Goal: Task Accomplishment & Management: Use online tool/utility

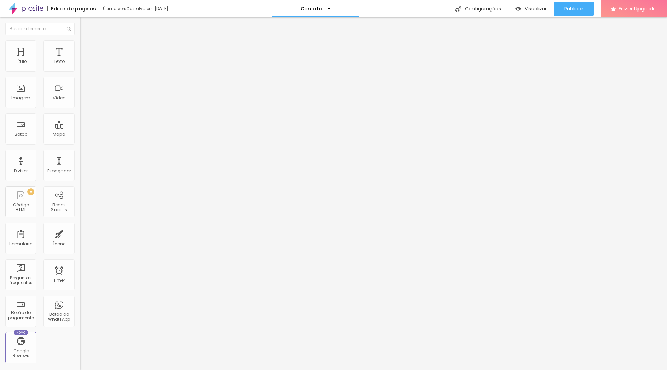
drag, startPoint x: 31, startPoint y: 340, endPoint x: 58, endPoint y: 345, distance: 27.1
click at [58, 345] on div "Título Texto Imagem Vídeo Botão Mapa Divisor Espaçador PREMIUM Código HTML Rede…" at bounding box center [40, 204] width 80 height 328
click at [47, 240] on div "Ícone" at bounding box center [58, 238] width 31 height 31
click at [80, 81] on div "+ 55" at bounding box center [120, 144] width 80 height 146
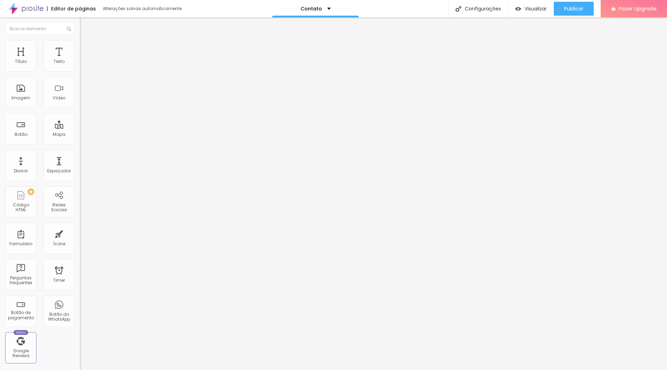
scroll to position [1807, 0]
click at [80, 220] on input "Conversar no WhatsApp" at bounding box center [121, 223] width 83 height 7
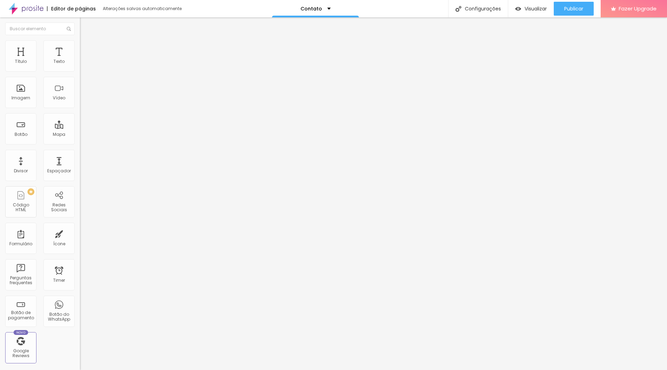
click at [80, 220] on input "Conversar no WhatsApp" at bounding box center [121, 223] width 83 height 7
type input "Whatsapp"
click at [80, 240] on textarea "Olá, cheguei até você pela página {page_title} e gostaria de mais informações" at bounding box center [119, 246] width 79 height 12
drag, startPoint x: 53, startPoint y: 127, endPoint x: 26, endPoint y: 128, distance: 26.8
click at [80, 240] on textarea "Olá, cheguei até você pela página {page_title} e gostaria de mais informações" at bounding box center [119, 246] width 79 height 12
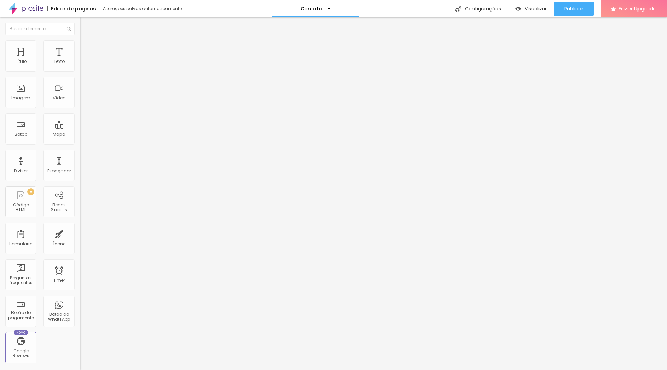
click at [80, 240] on textarea "Olá, cheguei até você pela página biaserraphoto e gostaria de mais informações" at bounding box center [119, 246] width 79 height 12
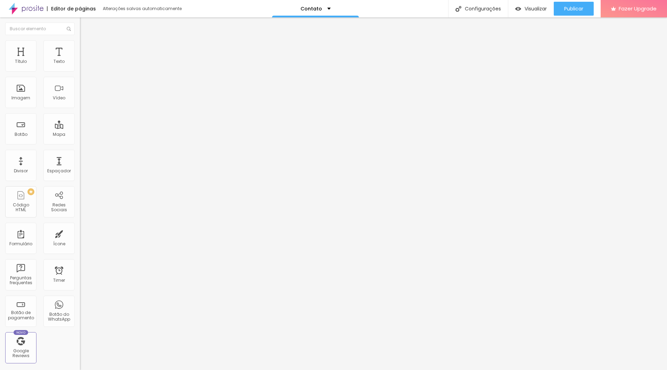
click at [80, 240] on textarea "Olá, cheguei até você pela página biaserraphoto e gostaria de mais informações" at bounding box center [119, 246] width 79 height 12
type textarea "Olá, cheguei até você pela página biaserraphoto e gostaria de mais informações."
click at [80, 71] on input "text" at bounding box center [121, 67] width 83 height 7
type input "932443487"
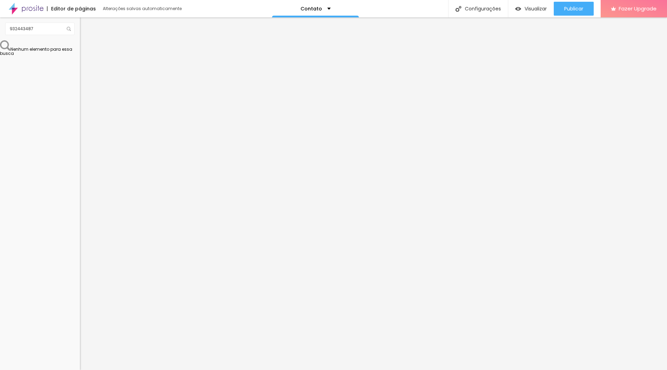
click at [80, 269] on img at bounding box center [82, 271] width 5 height 5
click at [80, 67] on img at bounding box center [82, 66] width 5 height 5
click at [80, 63] on img at bounding box center [82, 60] width 5 height 5
click at [80, 70] on div at bounding box center [120, 73] width 80 height 6
click at [80, 63] on img at bounding box center [82, 60] width 5 height 5
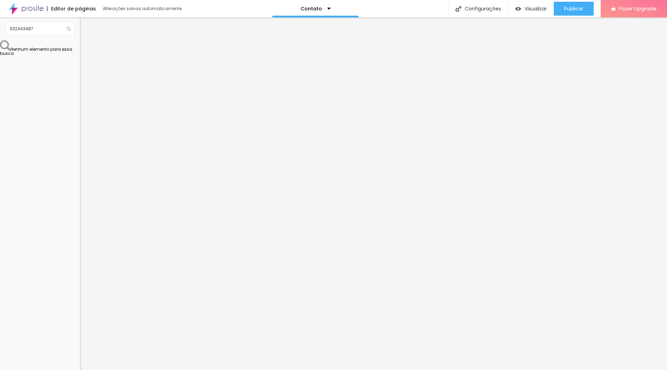
click at [80, 43] on img at bounding box center [83, 43] width 6 height 6
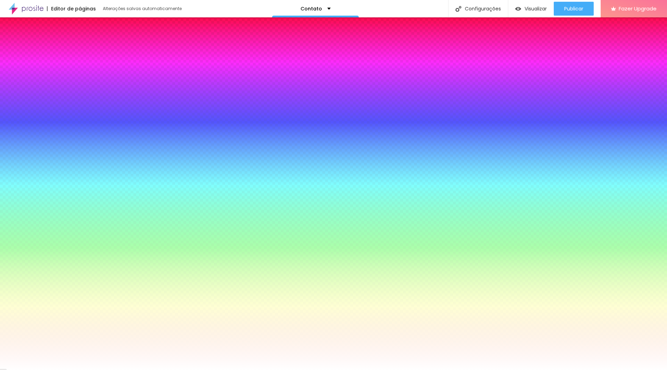
drag, startPoint x: 19, startPoint y: 82, endPoint x: 38, endPoint y: 82, distance: 18.8
click at [80, 154] on div at bounding box center [120, 157] width 80 height 6
type input "18"
type input "51"
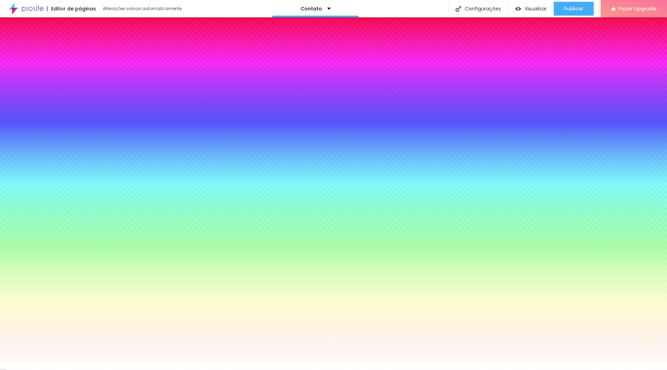
type input "51"
type input "89"
type input "100"
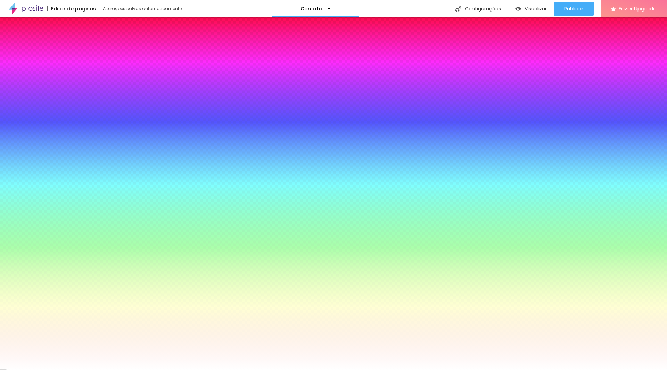
type input "106"
type input "108"
type input "110"
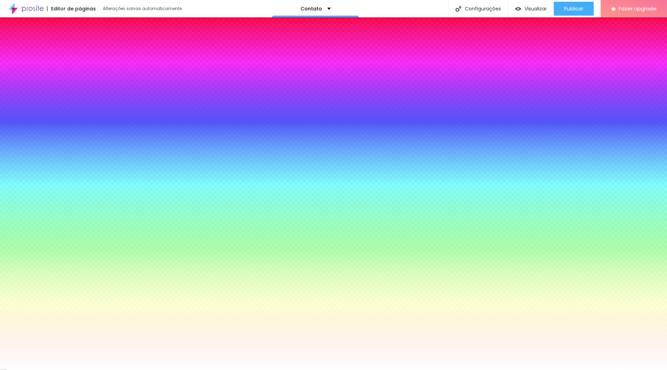
type input "110"
type input "111"
type input "112"
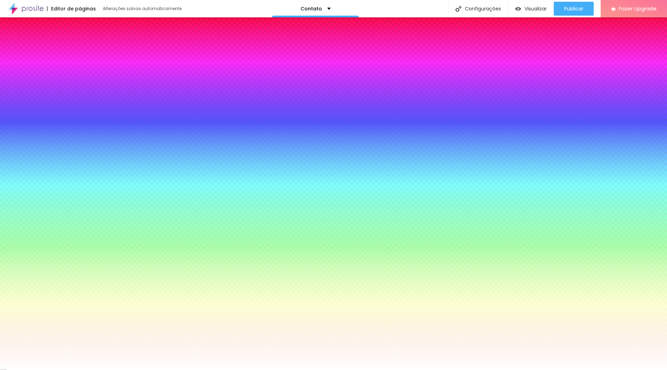
type input "114"
type input "115"
type input "116"
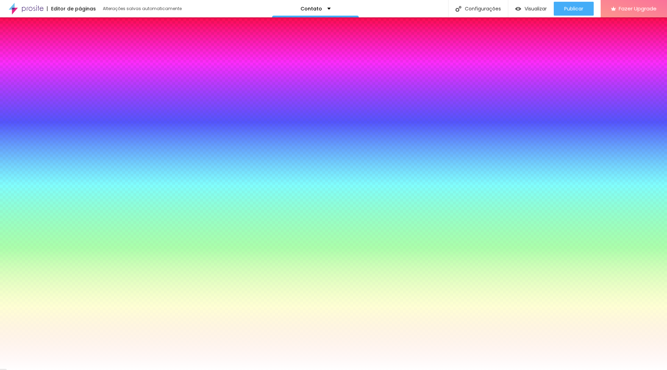
type input "116"
type input "117"
type input "119"
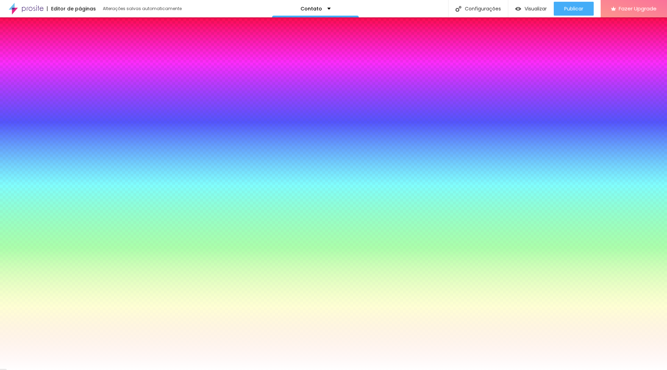
type input "125"
type input "129"
type input "131"
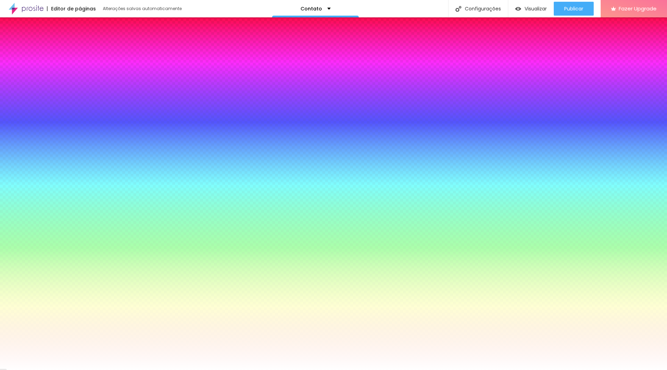
type input "131"
type input "137"
type input "140"
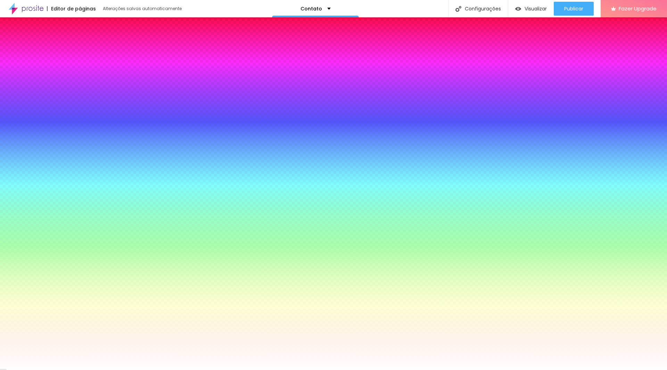
type input "143"
type input "144"
type input "146"
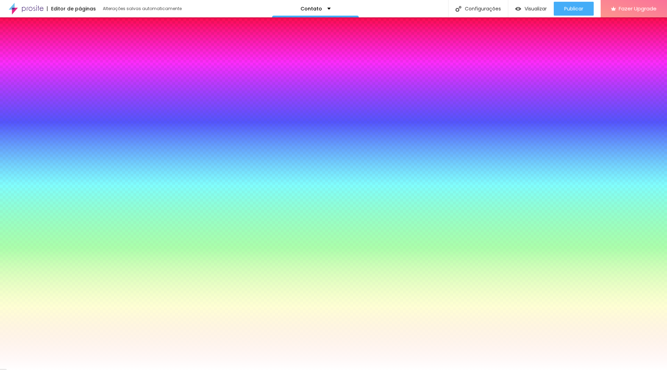
type input "146"
type input "149"
type input "150"
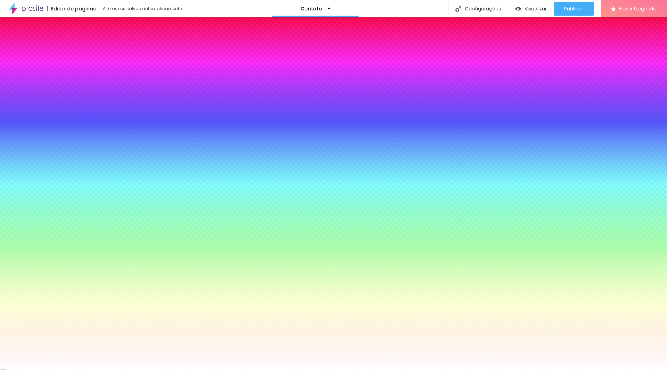
type input "153"
type input "154"
type input "155"
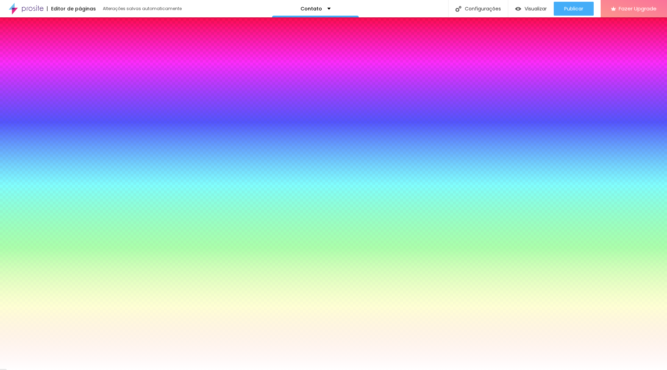
type input "155"
type input "156"
type input "157"
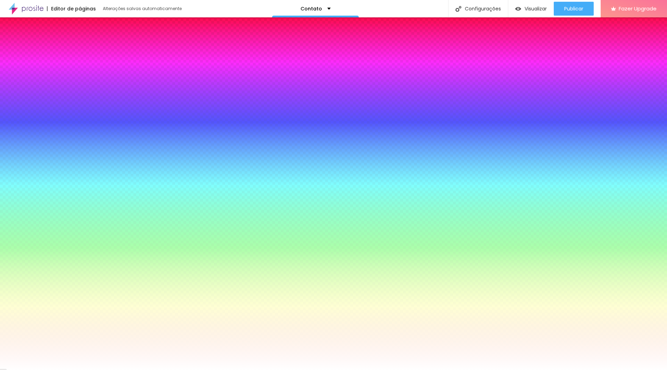
type input "159"
type input "156"
type input "150"
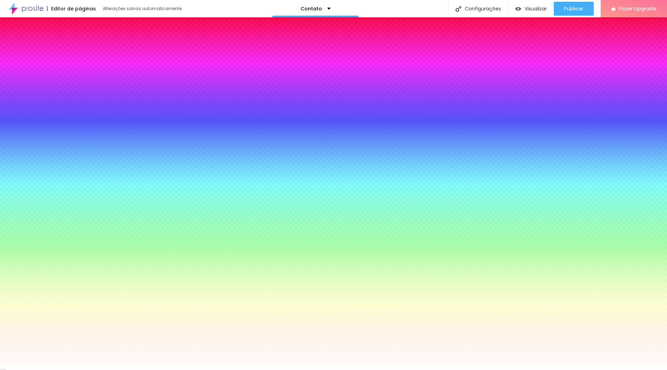
type input "150"
type input "119"
type input "98"
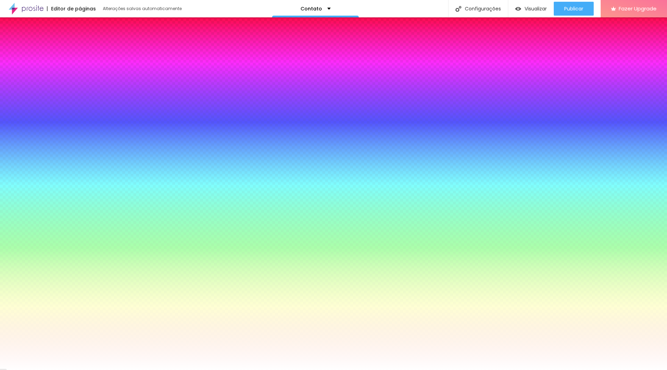
type input "80"
type input "65"
type input "58"
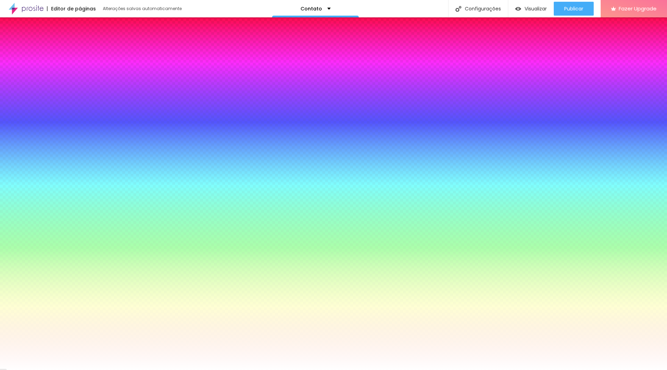
type input "58"
type input "52"
type input "48"
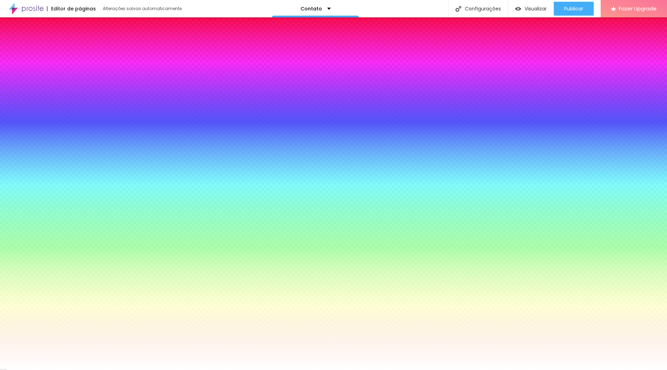
type input "44"
type input "40"
type input "37"
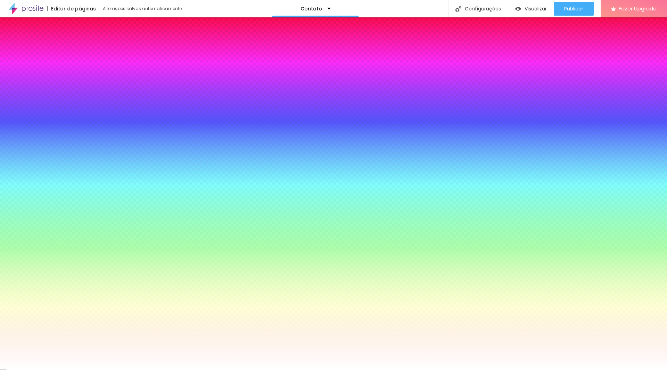
type input "37"
type input "35"
type input "31"
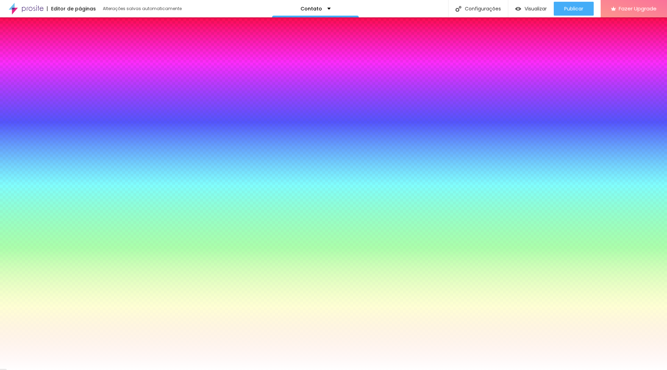
type input "29"
type input "26"
type input "24"
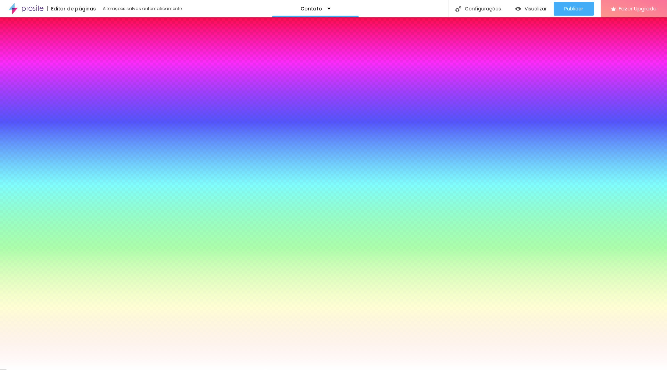
type input "24"
type input "19"
type input "16"
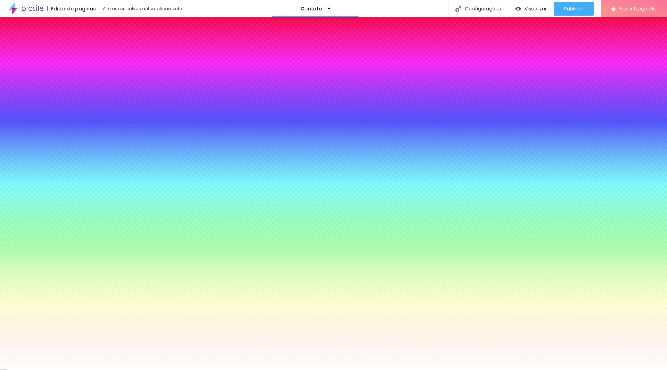
type input "11"
type input "7"
type input "3"
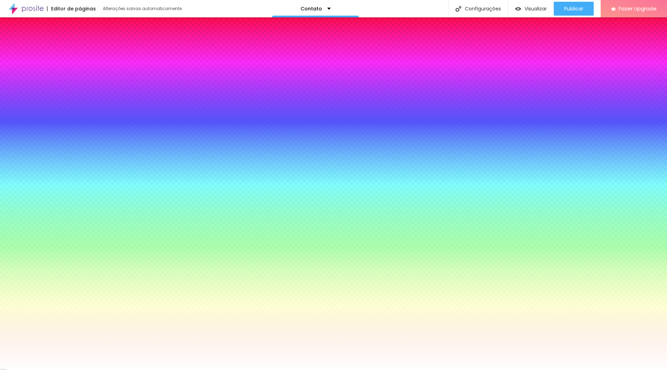
type input "3"
type input "0"
drag, startPoint x: 15, startPoint y: 82, endPoint x: 7, endPoint y: 90, distance: 11.6
click at [80, 154] on input "range" at bounding box center [102, 157] width 45 height 6
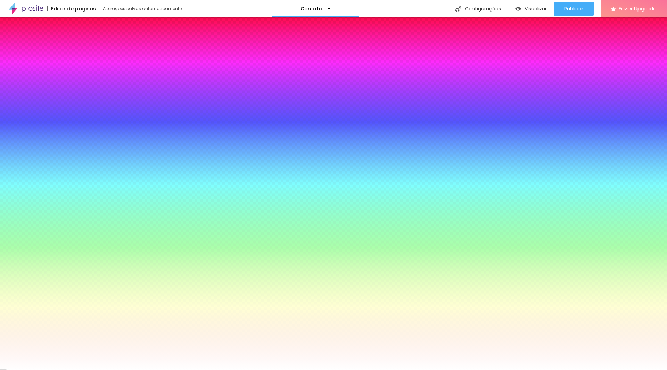
click at [80, 47] on li "Avançado" at bounding box center [120, 50] width 80 height 7
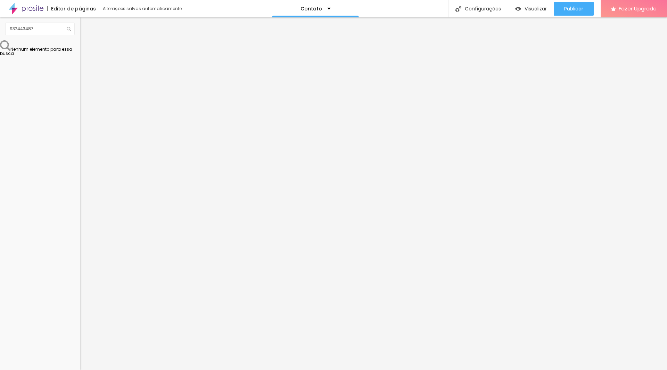
click at [85, 23] on img "button" at bounding box center [88, 26] width 6 height 6
click at [58, 27] on input "932443487" at bounding box center [40, 29] width 70 height 13
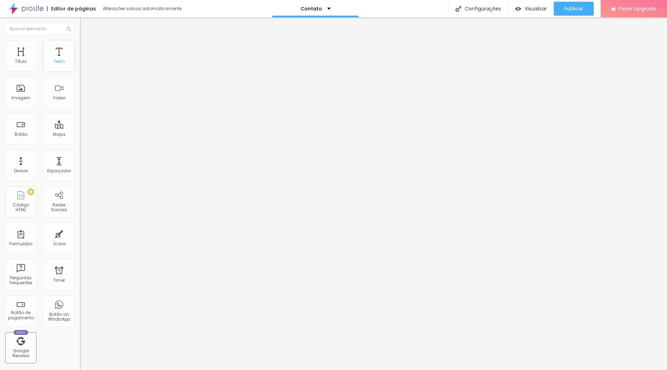
click at [58, 64] on div "Texto" at bounding box center [59, 61] width 11 height 5
drag, startPoint x: 51, startPoint y: 80, endPoint x: 0, endPoint y: 80, distance: 51.4
click at [80, 80] on div "Endereço Alboom Brasil Alinhamento 15 Zoom" at bounding box center [120, 123] width 80 height 139
type input "P"
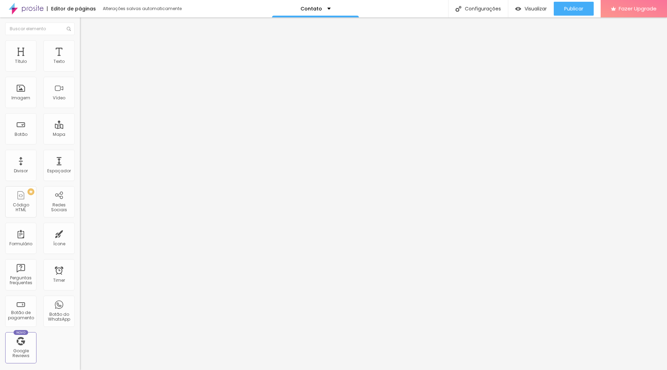
type input "Gondomar, Portugal"
click at [80, 173] on div "Editar Mapa Conteúdo Estilo Avançado Endereço Gondomar, Portugal Alinhamento 15…" at bounding box center [120, 193] width 80 height 353
type input "14"
type input "13"
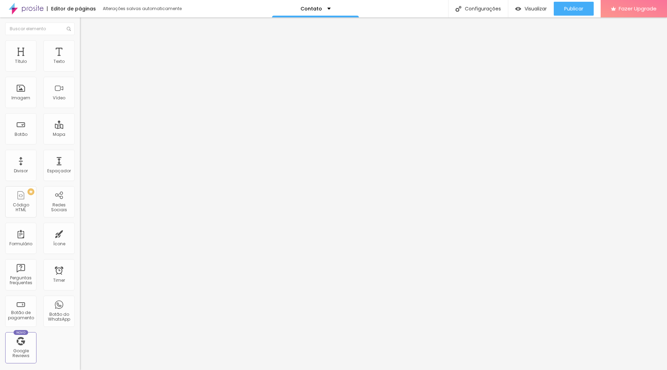
type input "13"
type input "12"
type input "11"
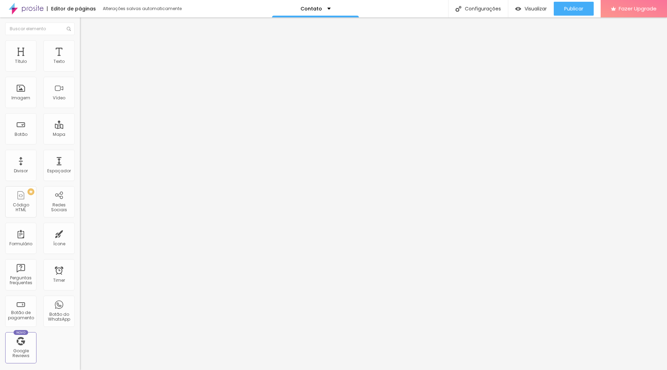
type input "10"
drag, startPoint x: 37, startPoint y: 107, endPoint x: 18, endPoint y: 113, distance: 20.4
click at [80, 176] on input "range" at bounding box center [102, 179] width 45 height 6
type input "11"
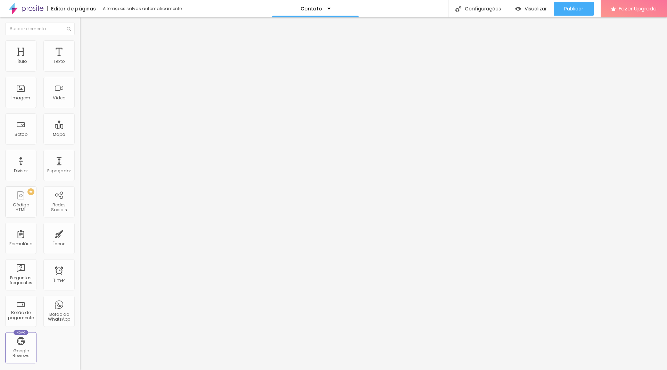
type input "11"
type input "12"
type input "13"
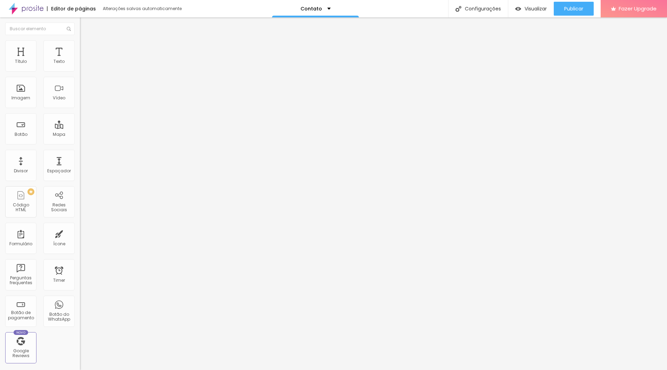
type input "14"
type input "15"
drag, startPoint x: 16, startPoint y: 107, endPoint x: 37, endPoint y: 108, distance: 20.9
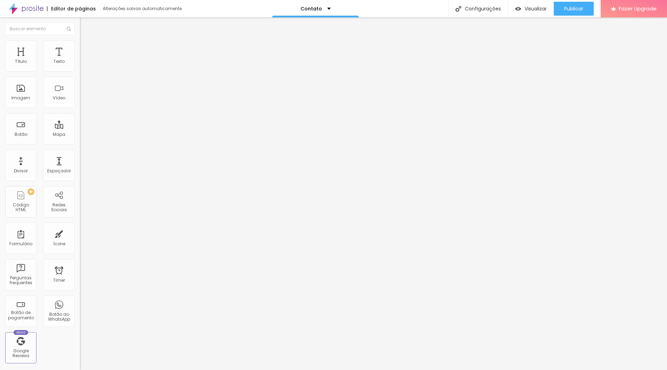
click at [80, 176] on input "range" at bounding box center [102, 179] width 45 height 6
type input "14"
drag, startPoint x: 37, startPoint y: 108, endPoint x: 31, endPoint y: 108, distance: 5.9
click at [80, 176] on input "range" at bounding box center [102, 179] width 45 height 6
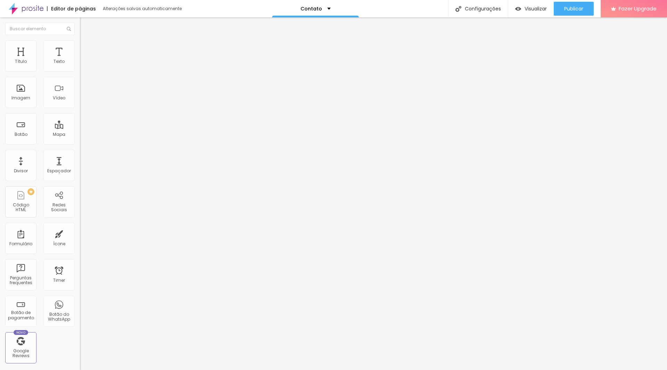
type input "13"
type input "12"
drag, startPoint x: 33, startPoint y: 107, endPoint x: 25, endPoint y: 109, distance: 7.5
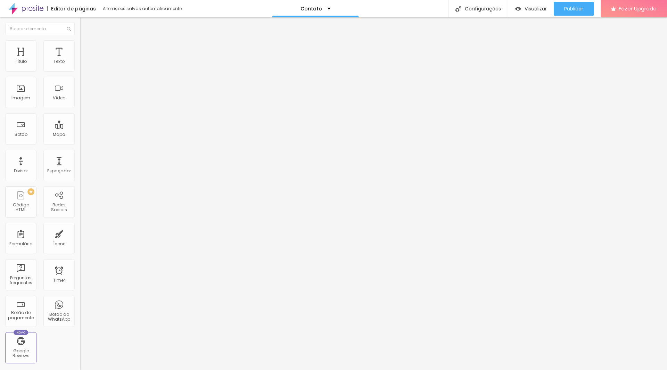
type input "12"
click at [80, 176] on input "range" at bounding box center [102, 179] width 45 height 6
drag, startPoint x: 61, startPoint y: 81, endPoint x: 0, endPoint y: 77, distance: 60.9
click at [80, 77] on div "Endereço Gondomar, Portugal Alinhamento 12 Zoom" at bounding box center [120, 123] width 80 height 139
type input "Porto, Portugal"
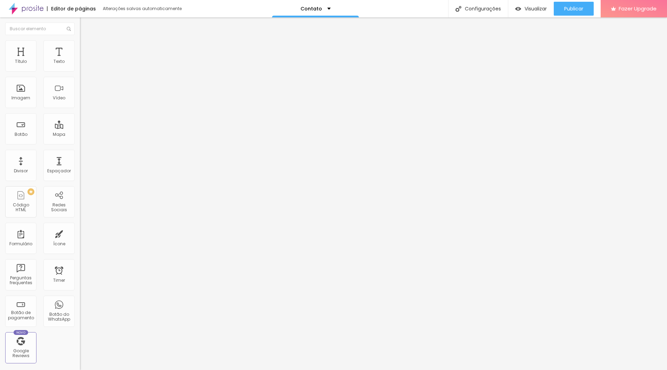
type input "13"
type input "14"
type input "15"
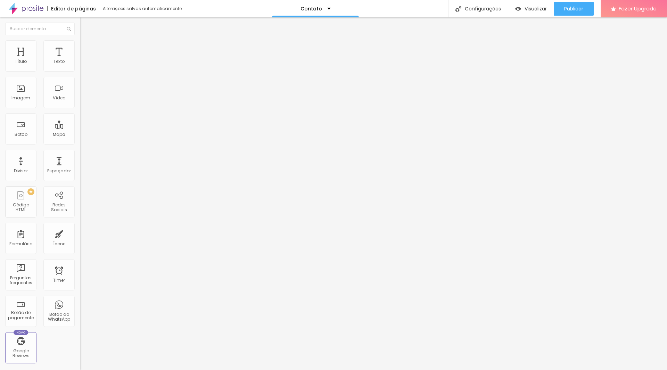
type input "15"
drag, startPoint x: 24, startPoint y: 109, endPoint x: 35, endPoint y: 109, distance: 11.1
click at [80, 176] on input "range" at bounding box center [102, 179] width 45 height 6
type input "14"
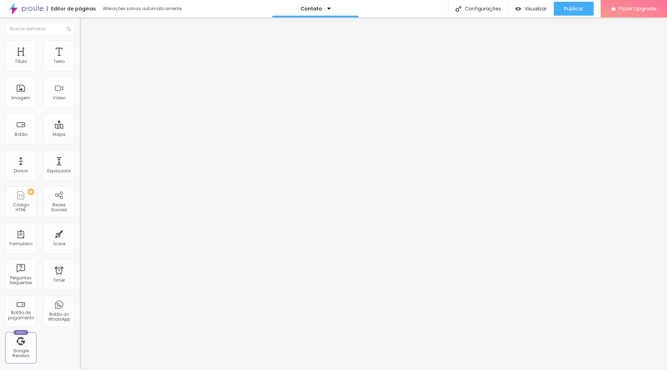
type input "13"
type input "12"
drag, startPoint x: 35, startPoint y: 109, endPoint x: 26, endPoint y: 111, distance: 9.8
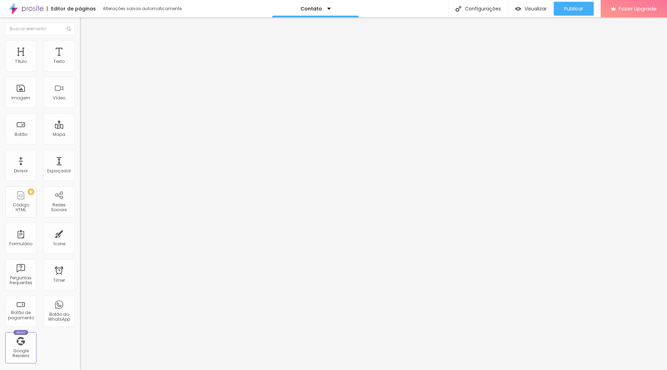
type input "12"
click at [80, 176] on input "range" at bounding box center [102, 179] width 45 height 6
click at [80, 175] on div "Editar Mapa Conteúdo Estilo Avançado Endereço Porto, Portugal Alinhamento 12 Zo…" at bounding box center [120, 193] width 80 height 353
click at [80, 90] on div "Alinhamento" at bounding box center [120, 84] width 80 height 21
click at [80, 84] on div at bounding box center [120, 81] width 80 height 6
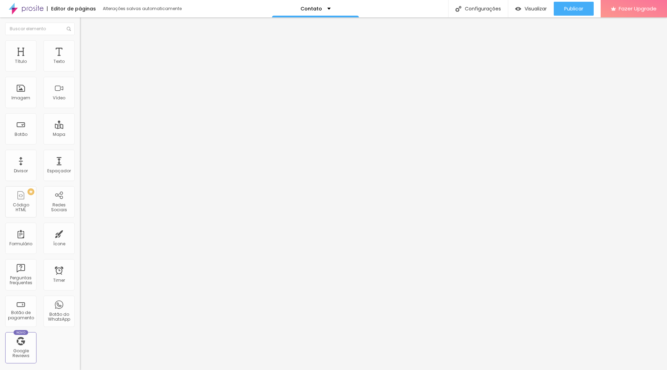
click at [80, 95] on div at bounding box center [120, 92] width 80 height 6
click at [80, 89] on div at bounding box center [120, 87] width 80 height 6
click at [315, 9] on p "Contato" at bounding box center [312, 8] width 22 height 5
click at [283, 30] on link "Sobre" at bounding box center [274, 26] width 15 height 7
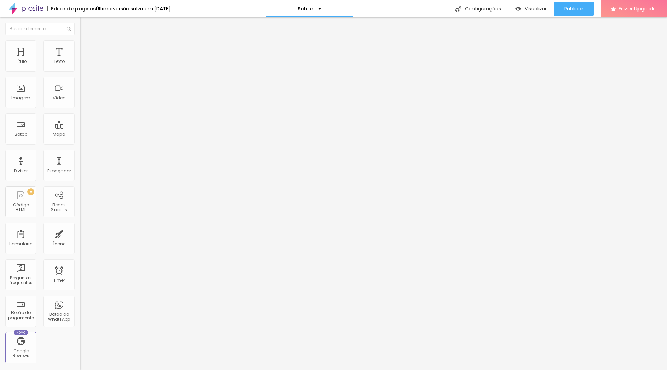
click at [488, 5] on div "Configurações" at bounding box center [478, 8] width 60 height 17
type input "[PERSON_NAME]"
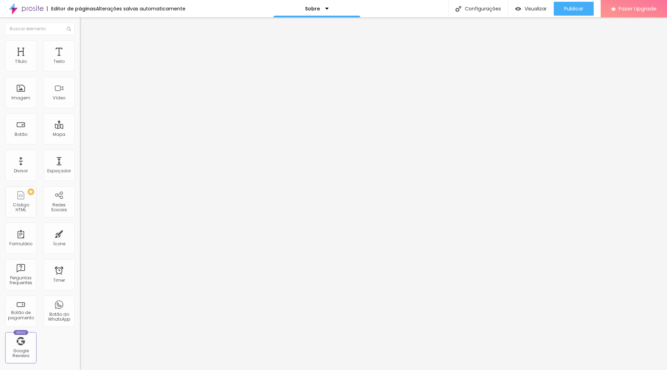
drag, startPoint x: 353, startPoint y: 214, endPoint x: 264, endPoint y: 219, distance: 89.4
click at [461, 370] on div at bounding box center [333, 377] width 667 height 6
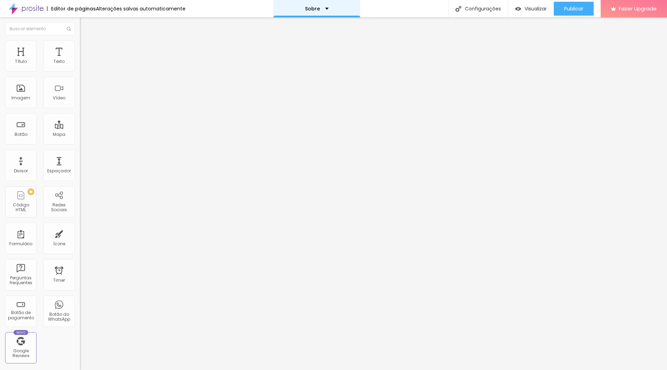
click at [325, 15] on div "Sobre" at bounding box center [317, 8] width 87 height 17
click at [309, 37] on button "Nova Página" at bounding box center [287, 33] width 41 height 8
click at [409, 370] on div at bounding box center [333, 377] width 667 height 6
click at [80, 44] on img at bounding box center [83, 43] width 6 height 6
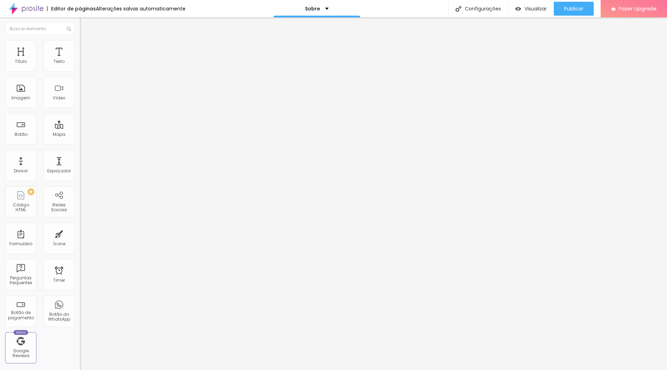
type input "95"
type input "90"
type input "80"
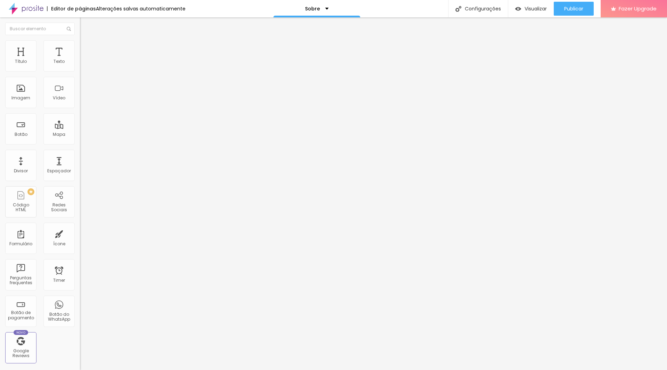
type input "80"
type input "70"
type input "65"
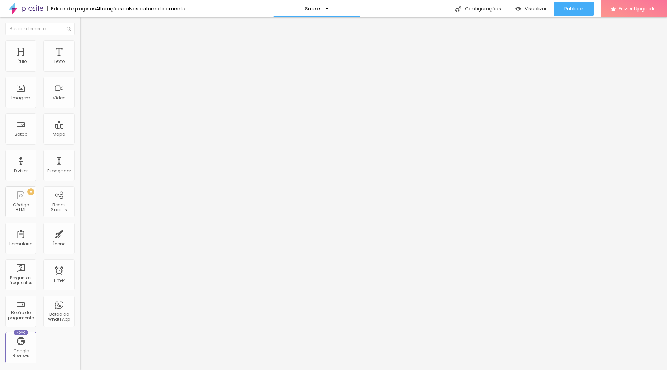
type input "55"
type input "50"
type input "45"
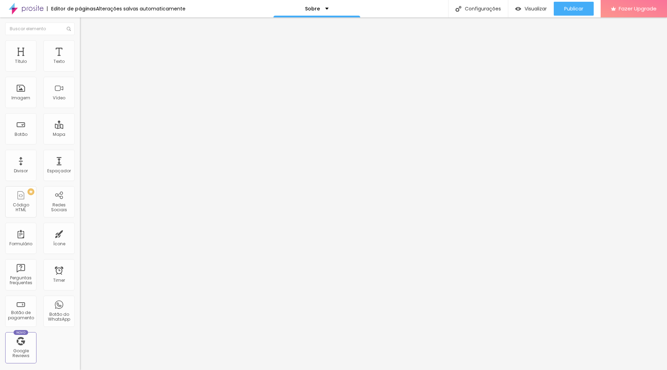
type input "45"
type input "40"
type input "35"
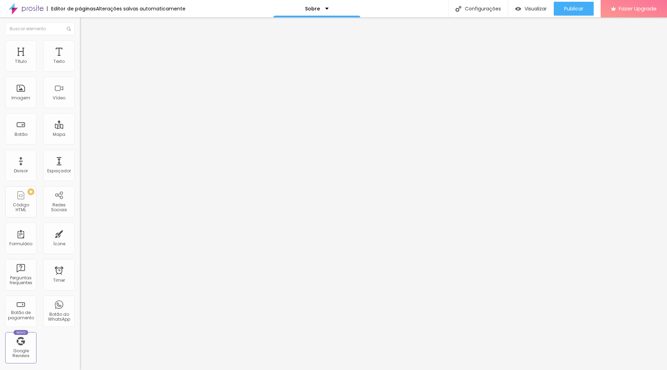
type input "40"
drag, startPoint x: 70, startPoint y: 73, endPoint x: 27, endPoint y: 78, distance: 42.7
type input "40"
click at [80, 71] on input "range" at bounding box center [102, 69] width 45 height 6
click at [85, 26] on img "button" at bounding box center [88, 26] width 6 height 6
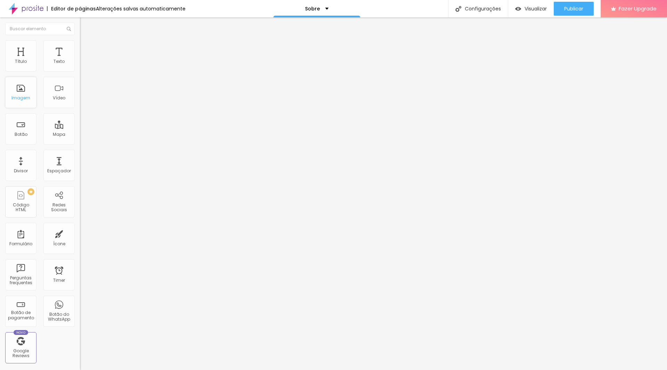
click at [22, 97] on div "Imagem" at bounding box center [20, 98] width 19 height 5
click at [43, 100] on div "Vídeo" at bounding box center [58, 92] width 31 height 31
click at [30, 101] on div "Imagem" at bounding box center [20, 92] width 31 height 31
click at [319, 2] on div "Sobre" at bounding box center [317, 8] width 87 height 17
click at [290, 25] on link "Contato" at bounding box center [278, 21] width 23 height 7
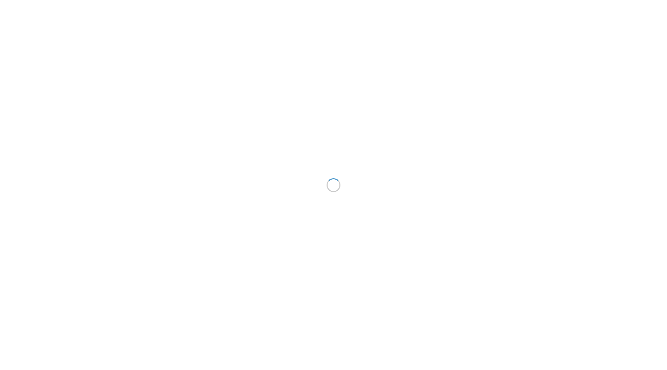
click at [314, 28] on div at bounding box center [333, 185] width 667 height 370
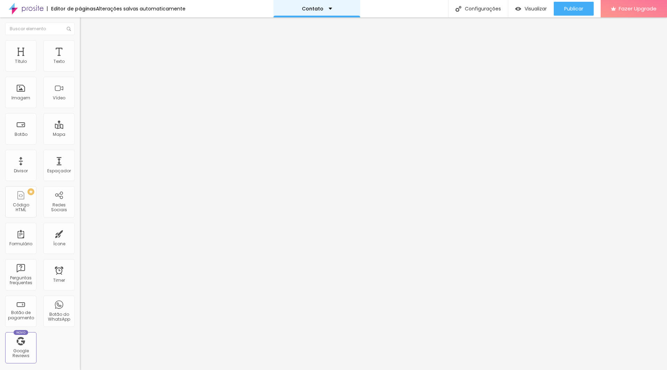
click at [306, 10] on p "Contato" at bounding box center [313, 8] width 22 height 5
click at [283, 30] on link "Sobre" at bounding box center [274, 26] width 15 height 7
